Goal: Task Accomplishment & Management: Use online tool/utility

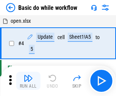
click at [28, 81] on img "button" at bounding box center [27, 77] width 9 height 9
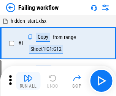
click at [28, 81] on img "button" at bounding box center [27, 77] width 9 height 9
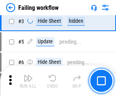
scroll to position [161, 0]
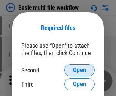
click at [79, 70] on span "Open" at bounding box center [79, 70] width 13 height 6
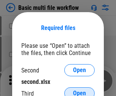
click at [79, 90] on span "Open" at bounding box center [79, 93] width 13 height 6
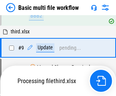
scroll to position [209, 0]
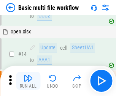
click at [28, 81] on img "button" at bounding box center [27, 77] width 9 height 9
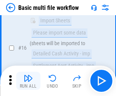
click at [28, 81] on img "button" at bounding box center [27, 77] width 9 height 9
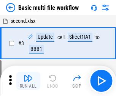
click at [28, 81] on img "button" at bounding box center [27, 77] width 9 height 9
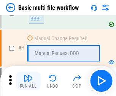
click at [28, 81] on img "button" at bounding box center [27, 77] width 9 height 9
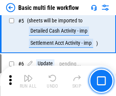
click at [28, 81] on img "button" at bounding box center [27, 77] width 9 height 9
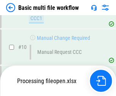
scroll to position [355, 0]
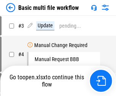
scroll to position [31, 0]
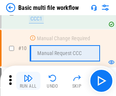
click at [28, 81] on img "button" at bounding box center [27, 77] width 9 height 9
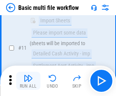
click at [28, 81] on img "button" at bounding box center [27, 77] width 9 height 9
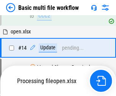
scroll to position [451, 0]
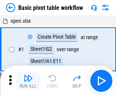
click at [28, 81] on img "button" at bounding box center [27, 77] width 9 height 9
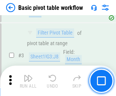
scroll to position [181, 0]
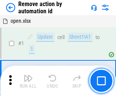
scroll to position [28, 0]
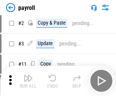
click at [28, 81] on img "button" at bounding box center [27, 77] width 9 height 9
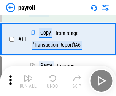
scroll to position [55, 0]
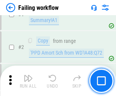
scroll to position [122, 0]
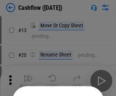
scroll to position [74, 0]
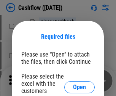
scroll to position [83, 0]
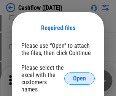
click at [79, 75] on span "Open" at bounding box center [79, 78] width 13 height 6
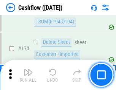
scroll to position [802, 0]
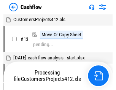
scroll to position [9, 0]
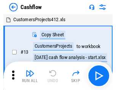
scroll to position [9, 0]
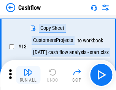
click at [28, 75] on img "button" at bounding box center [27, 72] width 9 height 9
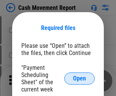
click at [79, 78] on span "Open" at bounding box center [79, 78] width 13 height 6
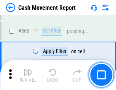
scroll to position [3473, 0]
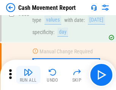
click at [28, 75] on img "button" at bounding box center [27, 72] width 9 height 9
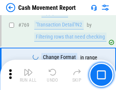
scroll to position [4210, 0]
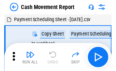
scroll to position [14, 0]
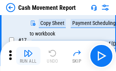
click at [28, 56] on img "button" at bounding box center [27, 53] width 9 height 9
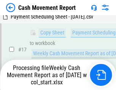
scroll to position [158, 0]
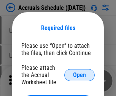
click at [79, 75] on span "Open" at bounding box center [79, 75] width 13 height 6
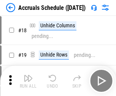
scroll to position [73, 0]
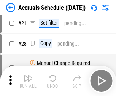
click at [28, 81] on img "button" at bounding box center [27, 77] width 9 height 9
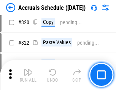
scroll to position [1409, 0]
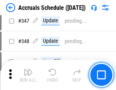
click at [28, 75] on img "button" at bounding box center [27, 72] width 9 height 9
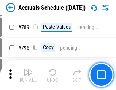
scroll to position [3183, 0]
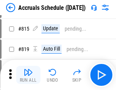
click at [28, 75] on img "button" at bounding box center [27, 72] width 9 height 9
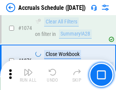
scroll to position [4538, 0]
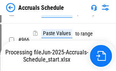
scroll to position [3634, 0]
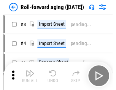
scroll to position [1, 0]
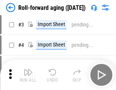
click at [28, 75] on img "button" at bounding box center [27, 72] width 9 height 9
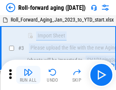
click at [28, 75] on img "button" at bounding box center [27, 72] width 9 height 9
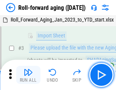
scroll to position [49, 0]
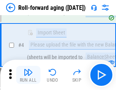
click at [28, 75] on img "button" at bounding box center [27, 72] width 9 height 9
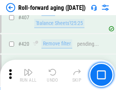
scroll to position [2627, 0]
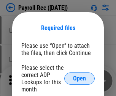
click at [79, 78] on span "Open" at bounding box center [79, 78] width 13 height 6
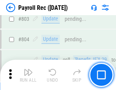
scroll to position [4814, 0]
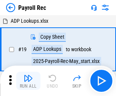
click at [28, 81] on img "button" at bounding box center [27, 77] width 9 height 9
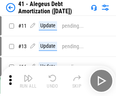
click at [28, 81] on img "button" at bounding box center [27, 77] width 9 height 9
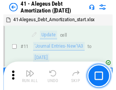
scroll to position [94, 0]
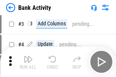
click at [28, 62] on img "button" at bounding box center [27, 59] width 9 height 9
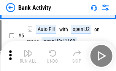
scroll to position [40, 0]
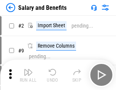
click at [28, 75] on img "button" at bounding box center [27, 72] width 9 height 9
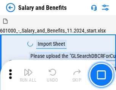
scroll to position [10, 0]
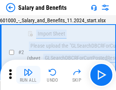
click at [28, 75] on img "button" at bounding box center [27, 72] width 9 height 9
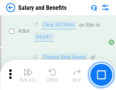
scroll to position [3568, 0]
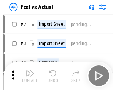
scroll to position [10, 0]
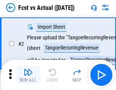
click at [28, 75] on img "button" at bounding box center [27, 72] width 9 height 9
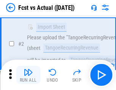
click at [28, 75] on img "button" at bounding box center [27, 72] width 9 height 9
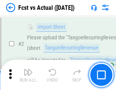
scroll to position [71, 0]
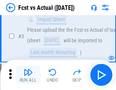
click at [28, 75] on img "button" at bounding box center [27, 72] width 9 height 9
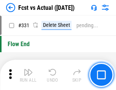
scroll to position [3627, 0]
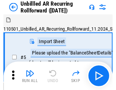
scroll to position [16, 0]
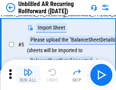
click at [28, 75] on img "button" at bounding box center [27, 72] width 9 height 9
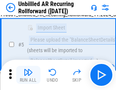
click at [28, 75] on img "button" at bounding box center [27, 72] width 9 height 9
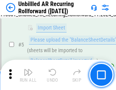
scroll to position [71, 0]
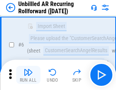
click at [28, 75] on img "button" at bounding box center [27, 72] width 9 height 9
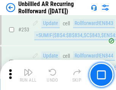
scroll to position [2574, 0]
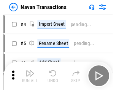
scroll to position [12, 0]
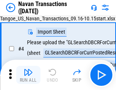
click at [28, 75] on img "button" at bounding box center [27, 72] width 9 height 9
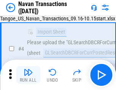
click at [28, 75] on img "button" at bounding box center [27, 72] width 9 height 9
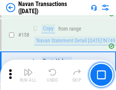
scroll to position [2456, 0]
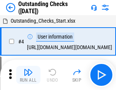
click at [28, 75] on img "button" at bounding box center [27, 72] width 9 height 9
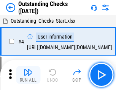
scroll to position [32, 0]
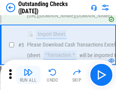
click at [28, 75] on img "button" at bounding box center [27, 72] width 9 height 9
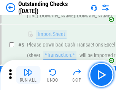
scroll to position [79, 0]
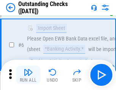
click at [28, 75] on img "button" at bounding box center [27, 72] width 9 height 9
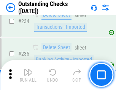
scroll to position [2301, 0]
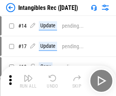
click at [28, 81] on img "button" at bounding box center [27, 77] width 9 height 9
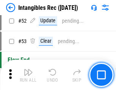
scroll to position [295, 0]
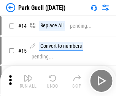
click at [28, 75] on img "button" at bounding box center [27, 77] width 9 height 9
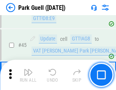
scroll to position [948, 0]
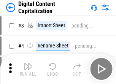
click at [28, 64] on img "button" at bounding box center [27, 66] width 9 height 9
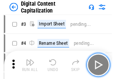
scroll to position [22, 0]
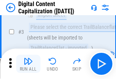
click at [28, 64] on img "button" at bounding box center [27, 60] width 9 height 9
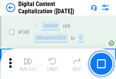
scroll to position [804, 0]
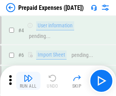
click at [28, 75] on img "button" at bounding box center [27, 77] width 9 height 9
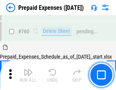
scroll to position [2100, 0]
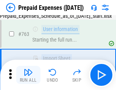
click at [28, 75] on img "button" at bounding box center [27, 72] width 9 height 9
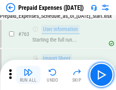
scroll to position [2145, 0]
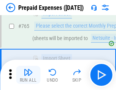
click at [28, 75] on img "button" at bounding box center [27, 72] width 9 height 9
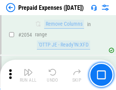
scroll to position [7920, 0]
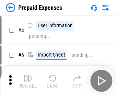
click at [28, 81] on img "button" at bounding box center [27, 77] width 9 height 9
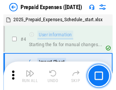
scroll to position [33, 0]
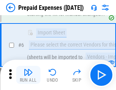
click at [28, 75] on img "button" at bounding box center [27, 72] width 9 height 9
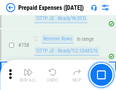
scroll to position [2700, 0]
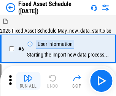
click at [28, 81] on img "button" at bounding box center [27, 77] width 9 height 9
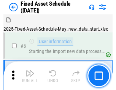
scroll to position [41, 0]
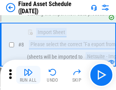
click at [28, 75] on img "button" at bounding box center [27, 72] width 9 height 9
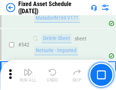
scroll to position [2701, 0]
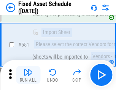
click at [28, 75] on img "button" at bounding box center [27, 72] width 9 height 9
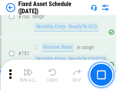
scroll to position [3694, 0]
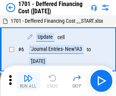
click at [28, 81] on img "button" at bounding box center [27, 77] width 9 height 9
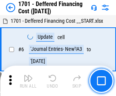
scroll to position [91, 0]
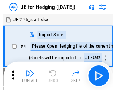
scroll to position [1, 0]
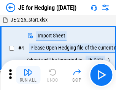
click at [28, 75] on img "button" at bounding box center [27, 72] width 9 height 9
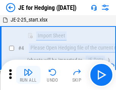
click at [28, 75] on img "button" at bounding box center [27, 72] width 9 height 9
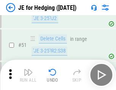
scroll to position [491, 0]
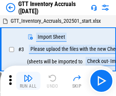
click at [28, 75] on img "button" at bounding box center [27, 77] width 9 height 9
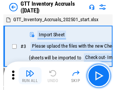
scroll to position [1, 0]
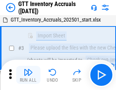
click at [28, 75] on img "button" at bounding box center [27, 72] width 9 height 9
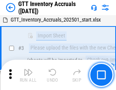
scroll to position [49, 0]
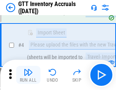
click at [28, 75] on img "button" at bounding box center [27, 72] width 9 height 9
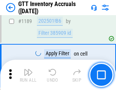
scroll to position [6187, 0]
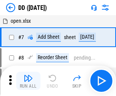
click at [28, 81] on img "button" at bounding box center [27, 77] width 9 height 9
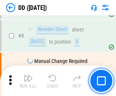
scroll to position [73, 0]
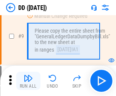
click at [28, 81] on img "button" at bounding box center [27, 77] width 9 height 9
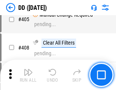
scroll to position [3390, 0]
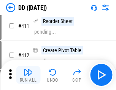
click at [28, 75] on img "button" at bounding box center [27, 72] width 9 height 9
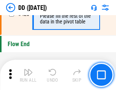
scroll to position [3626, 0]
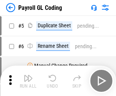
click at [28, 81] on img "button" at bounding box center [27, 77] width 9 height 9
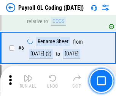
scroll to position [91, 0]
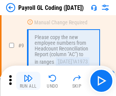
click at [28, 81] on img "button" at bounding box center [27, 77] width 9 height 9
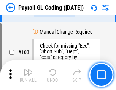
scroll to position [1778, 0]
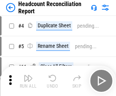
click at [28, 81] on img "button" at bounding box center [27, 77] width 9 height 9
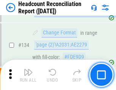
scroll to position [911, 0]
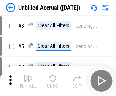
click at [28, 81] on img "button" at bounding box center [27, 77] width 9 height 9
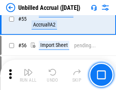
scroll to position [791, 0]
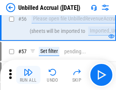
click at [28, 75] on img "button" at bounding box center [27, 72] width 9 height 9
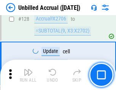
scroll to position [2257, 0]
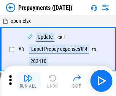
click at [28, 81] on img "button" at bounding box center [27, 77] width 9 height 9
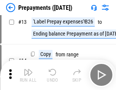
scroll to position [47, 0]
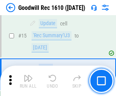
scroll to position [130, 0]
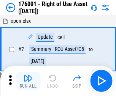
click at [28, 81] on img "button" at bounding box center [27, 77] width 9 height 9
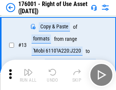
scroll to position [49, 0]
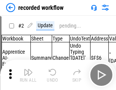
click at [28, 75] on img "button" at bounding box center [27, 72] width 9 height 9
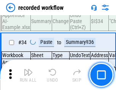
scroll to position [2368, 0]
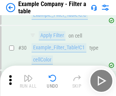
scroll to position [693, 0]
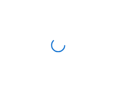
scroll to position [12, 0]
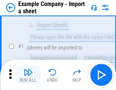
click at [28, 75] on img "button" at bounding box center [27, 72] width 9 height 9
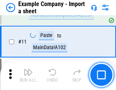
scroll to position [167, 0]
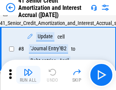
click at [28, 75] on img "button" at bounding box center [27, 72] width 9 height 9
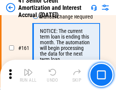
click at [28, 75] on img "button" at bounding box center [27, 72] width 9 height 9
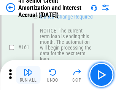
scroll to position [810, 0]
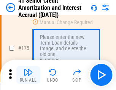
click at [28, 75] on img "button" at bounding box center [27, 72] width 9 height 9
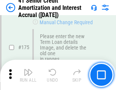
scroll to position [887, 0]
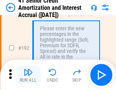
click at [28, 75] on img "button" at bounding box center [27, 72] width 9 height 9
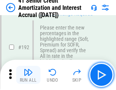
scroll to position [967, 0]
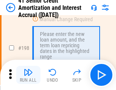
click at [28, 75] on img "button" at bounding box center [27, 72] width 9 height 9
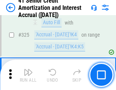
scroll to position [1936, 0]
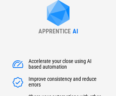
scroll to position [109, 0]
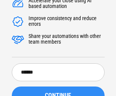
type input "******"
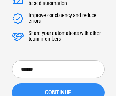
click at [58, 89] on span "CONTINUE" at bounding box center [58, 92] width 26 height 6
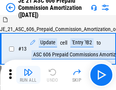
click at [28, 75] on img "button" at bounding box center [27, 72] width 9 height 9
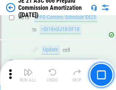
scroll to position [1415, 0]
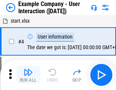
click at [28, 75] on img "button" at bounding box center [27, 72] width 9 height 9
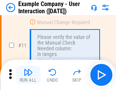
click at [28, 75] on img "button" at bounding box center [27, 72] width 9 height 9
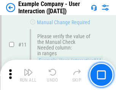
scroll to position [164, 0]
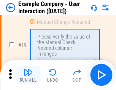
click at [28, 75] on img "button" at bounding box center [27, 72] width 9 height 9
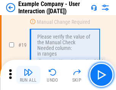
click at [28, 75] on img "button" at bounding box center [27, 72] width 9 height 9
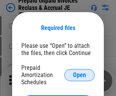
click at [79, 75] on span "Open" at bounding box center [79, 75] width 13 height 6
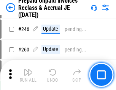
scroll to position [1023, 0]
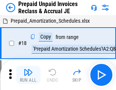
click at [28, 75] on img "button" at bounding box center [27, 72] width 9 height 9
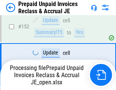
scroll to position [549, 0]
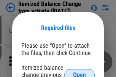
click at [79, 72] on span "Open" at bounding box center [79, 75] width 13 height 6
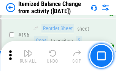
scroll to position [1458, 0]
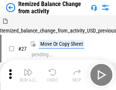
scroll to position [12, 0]
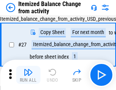
click at [28, 75] on img "button" at bounding box center [27, 72] width 9 height 9
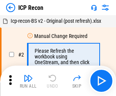
scroll to position [3, 0]
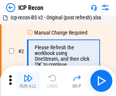
click at [28, 81] on img "button" at bounding box center [27, 77] width 9 height 9
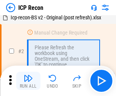
click at [28, 81] on img "button" at bounding box center [27, 77] width 9 height 9
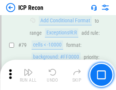
scroll to position [743, 0]
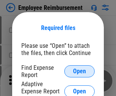
click at [79, 71] on span "Open" at bounding box center [79, 71] width 13 height 6
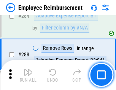
scroll to position [2059, 0]
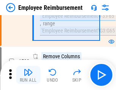
click at [28, 75] on img "button" at bounding box center [27, 72] width 9 height 9
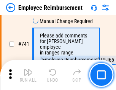
scroll to position [5316, 0]
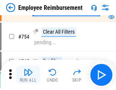
click at [28, 75] on img "button" at bounding box center [27, 72] width 9 height 9
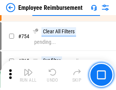
click at [28, 75] on img "button" at bounding box center [27, 72] width 9 height 9
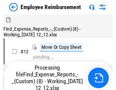
scroll to position [26, 0]
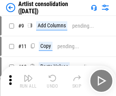
click at [28, 81] on img "button" at bounding box center [27, 77] width 9 height 9
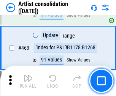
scroll to position [3318, 0]
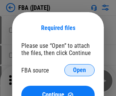
click at [79, 70] on span "Open" at bounding box center [79, 70] width 13 height 6
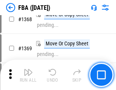
scroll to position [8137, 0]
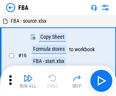
scroll to position [8, 0]
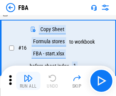
click at [28, 81] on img "button" at bounding box center [27, 77] width 9 height 9
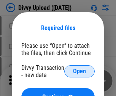
click at [79, 71] on span "Open" at bounding box center [79, 71] width 13 height 6
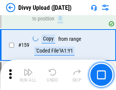
scroll to position [785, 0]
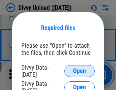
click at [79, 71] on span "Open" at bounding box center [79, 71] width 13 height 6
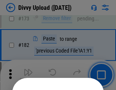
scroll to position [851, 0]
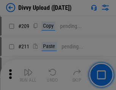
scroll to position [1287, 0]
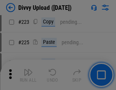
scroll to position [1512, 0]
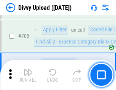
scroll to position [5183, 0]
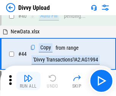
click at [28, 81] on img "button" at bounding box center [27, 77] width 9 height 9
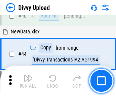
scroll to position [83, 0]
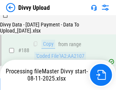
scroll to position [892, 0]
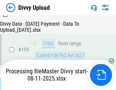
scroll to position [1059, 0]
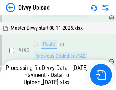
scroll to position [1015, 0]
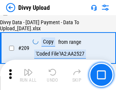
scroll to position [1393, 0]
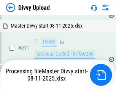
scroll to position [1464, 0]
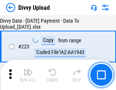
scroll to position [1727, 0]
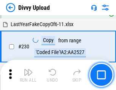
scroll to position [1880, 0]
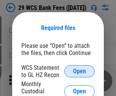
click at [79, 71] on span "Open" at bounding box center [79, 71] width 13 height 6
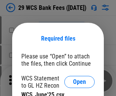
scroll to position [11, 0]
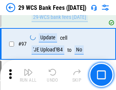
scroll to position [738, 0]
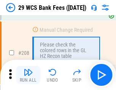
click at [28, 75] on img "button" at bounding box center [27, 72] width 9 height 9
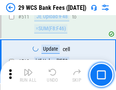
scroll to position [3812, 0]
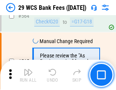
click at [28, 75] on img "button" at bounding box center [27, 72] width 9 height 9
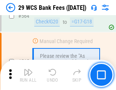
scroll to position [4098, 0]
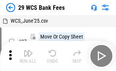
scroll to position [14, 0]
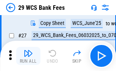
click at [28, 56] on img "button" at bounding box center [27, 53] width 9 height 9
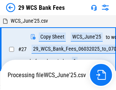
scroll to position [4, 0]
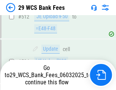
scroll to position [4045, 0]
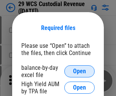
click at [79, 71] on span "Open" at bounding box center [79, 71] width 13 height 6
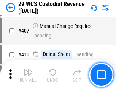
scroll to position [3509, 0]
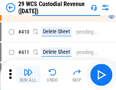
click at [28, 75] on img "button" at bounding box center [27, 72] width 9 height 9
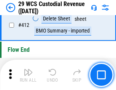
scroll to position [3618, 0]
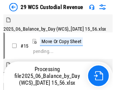
scroll to position [18, 0]
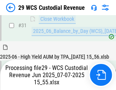
scroll to position [389, 0]
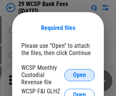
click at [79, 75] on span "Open" at bounding box center [79, 75] width 13 height 6
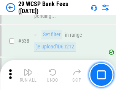
scroll to position [2911, 0]
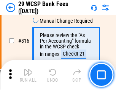
click at [28, 75] on img "button" at bounding box center [27, 72] width 9 height 9
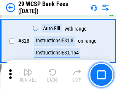
scroll to position [4807, 0]
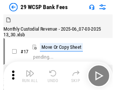
scroll to position [18, 0]
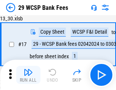
click at [28, 75] on img "button" at bounding box center [27, 72] width 9 height 9
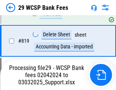
scroll to position [4799, 0]
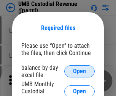
click at [79, 71] on span "Open" at bounding box center [79, 71] width 13 height 6
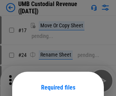
scroll to position [59, 0]
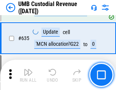
scroll to position [3965, 0]
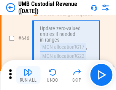
click at [28, 75] on img "button" at bounding box center [27, 72] width 9 height 9
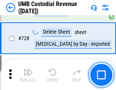
scroll to position [4674, 0]
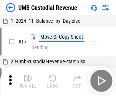
scroll to position [6, 0]
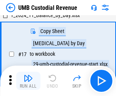
click at [28, 81] on img "button" at bounding box center [27, 77] width 9 height 9
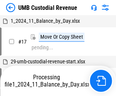
scroll to position [6, 0]
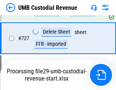
scroll to position [4656, 0]
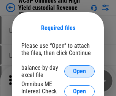
click at [79, 71] on span "Open" at bounding box center [79, 71] width 13 height 6
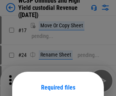
scroll to position [59, 0]
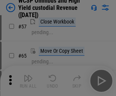
scroll to position [330, 0]
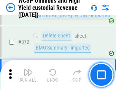
scroll to position [6412, 0]
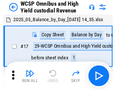
scroll to position [4, 0]
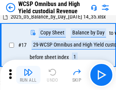
click at [28, 75] on img "button" at bounding box center [27, 72] width 9 height 9
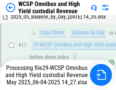
scroll to position [119, 0]
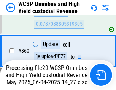
scroll to position [6395, 0]
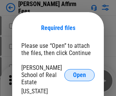
click at [79, 72] on span "Open" at bounding box center [79, 75] width 13 height 6
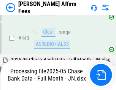
scroll to position [1978, 0]
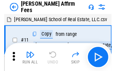
scroll to position [8, 0]
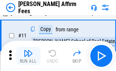
click at [28, 56] on img "button" at bounding box center [27, 53] width 9 height 9
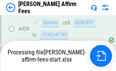
scroll to position [1987, 0]
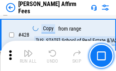
scroll to position [1515, 0]
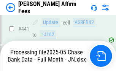
scroll to position [1987, 0]
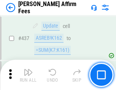
scroll to position [1978, 0]
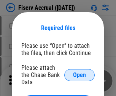
click at [79, 72] on span "Open" at bounding box center [79, 75] width 13 height 6
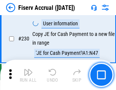
scroll to position [2401, 0]
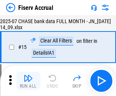
click at [28, 81] on img "button" at bounding box center [27, 77] width 9 height 9
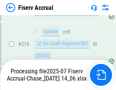
scroll to position [2392, 0]
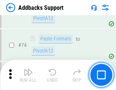
scroll to position [552, 0]
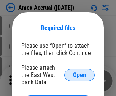
click at [79, 75] on span "Open" at bounding box center [79, 75] width 13 height 6
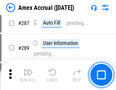
scroll to position [2173, 0]
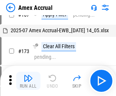
click at [28, 81] on img "button" at bounding box center [27, 77] width 9 height 9
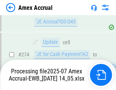
scroll to position [2066, 0]
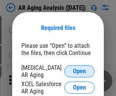
click at [79, 70] on span "Open" at bounding box center [79, 71] width 13 height 6
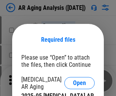
scroll to position [12, 0]
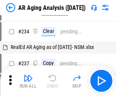
scroll to position [8, 0]
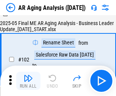
click at [28, 81] on img "button" at bounding box center [27, 77] width 9 height 9
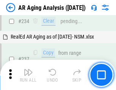
scroll to position [1174, 0]
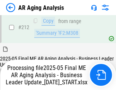
scroll to position [1166, 0]
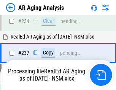
scroll to position [1197, 0]
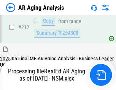
scroll to position [1133, 0]
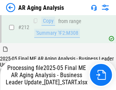
scroll to position [1166, 0]
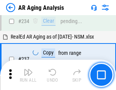
scroll to position [1166, 0]
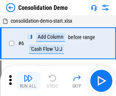
click at [28, 81] on img "button" at bounding box center [27, 77] width 9 height 9
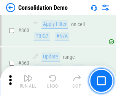
scroll to position [2539, 0]
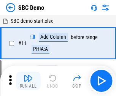
click at [28, 81] on img "button" at bounding box center [27, 77] width 9 height 9
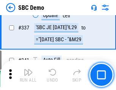
scroll to position [1993, 0]
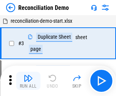
click at [28, 81] on img "button" at bounding box center [27, 77] width 9 height 9
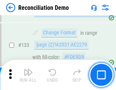
scroll to position [900, 0]
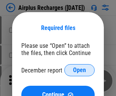
click at [79, 70] on span "Open" at bounding box center [79, 70] width 13 height 6
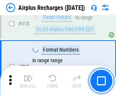
scroll to position [3260, 0]
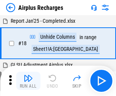
click at [28, 81] on img "button" at bounding box center [27, 77] width 9 height 9
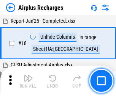
scroll to position [33, 0]
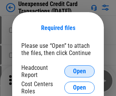
click at [79, 71] on span "Open" at bounding box center [79, 71] width 13 height 6
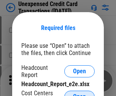
click at [79, 94] on span "Open" at bounding box center [79, 97] width 13 height 6
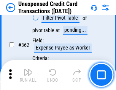
scroll to position [1948, 0]
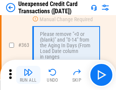
click at [28, 75] on img "button" at bounding box center [27, 72] width 9 height 9
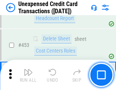
scroll to position [2584, 0]
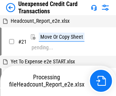
scroll to position [12, 0]
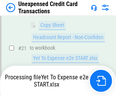
scroll to position [123, 0]
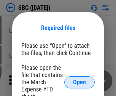
click at [79, 82] on span "Open" at bounding box center [79, 82] width 13 height 6
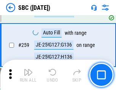
scroll to position [1481, 0]
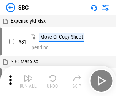
click at [28, 81] on img "button" at bounding box center [27, 77] width 9 height 9
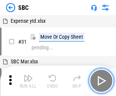
scroll to position [8, 0]
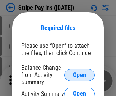
click at [79, 75] on span "Open" at bounding box center [79, 75] width 13 height 6
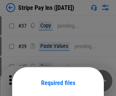
scroll to position [55, 0]
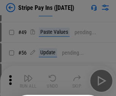
scroll to position [138, 0]
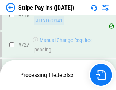
scroll to position [3928, 0]
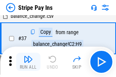
click at [28, 62] on img "button" at bounding box center [27, 59] width 9 height 9
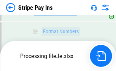
scroll to position [3911, 0]
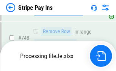
scroll to position [3911, 0]
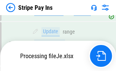
scroll to position [3911, 0]
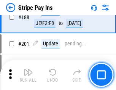
scroll to position [1079, 0]
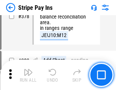
click at [28, 75] on img "button" at bounding box center [27, 72] width 9 height 9
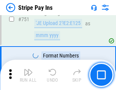
scroll to position [3902, 0]
